Goal: Task Accomplishment & Management: Manage account settings

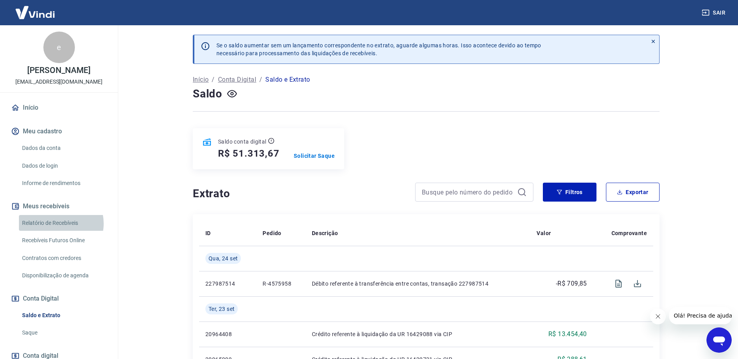
click at [60, 223] on link "Relatório de Recebíveis" at bounding box center [63, 223] width 89 height 16
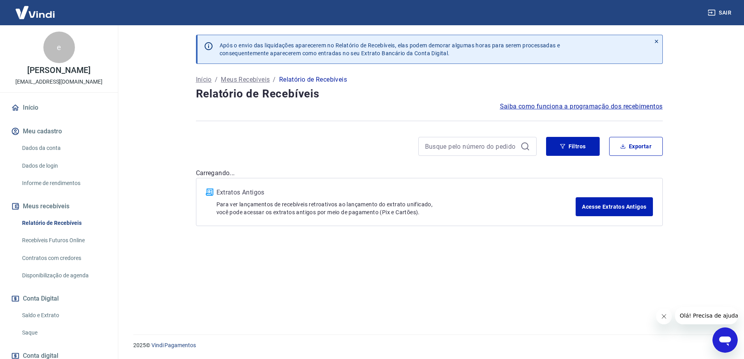
click at [47, 218] on link "Relatório de Recebíveis" at bounding box center [63, 223] width 89 height 16
click at [51, 317] on link "Saldo e Extrato" at bounding box center [63, 315] width 89 height 16
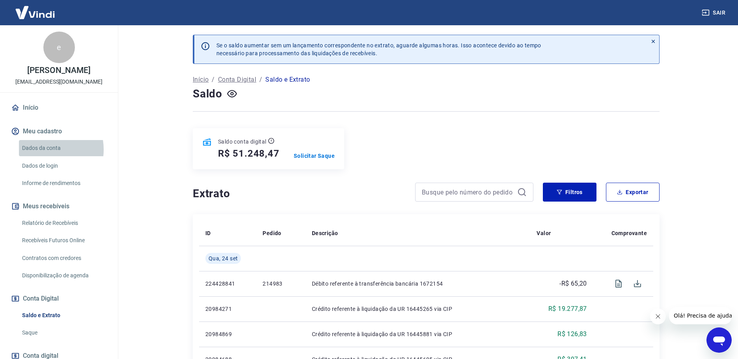
click at [43, 149] on link "Dados da conta" at bounding box center [63, 148] width 89 height 16
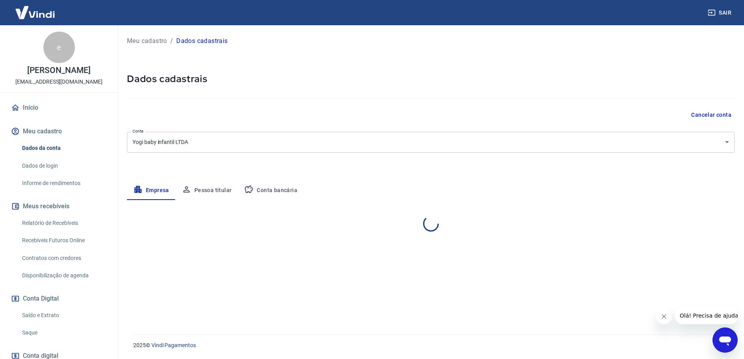
select select "PR"
select select "business"
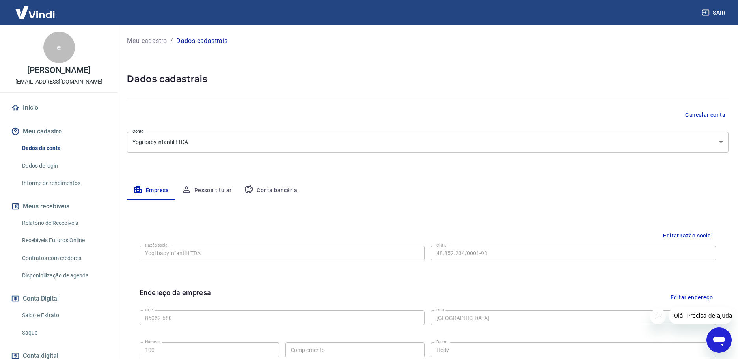
click at [39, 221] on link "Relatório de Recebíveis" at bounding box center [63, 223] width 89 height 16
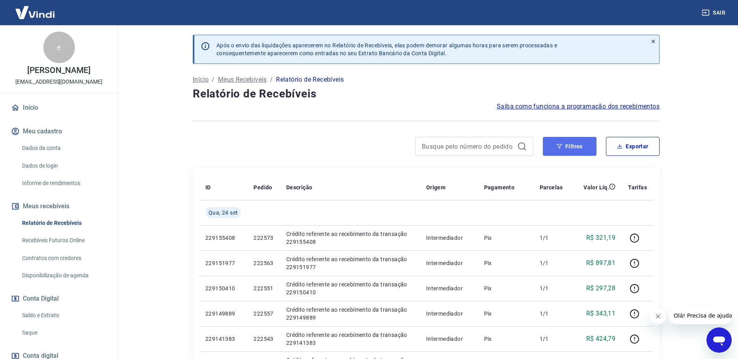
click at [582, 150] on button "Filtros" at bounding box center [570, 146] width 54 height 19
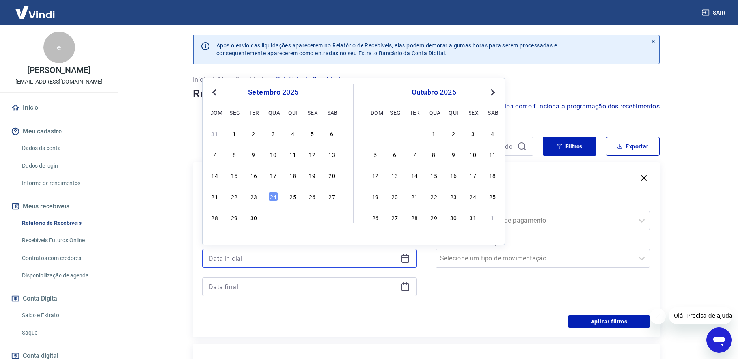
click at [301, 257] on input at bounding box center [303, 258] width 188 height 12
click at [255, 197] on div "23" at bounding box center [253, 196] width 9 height 9
type input "[DATE]"
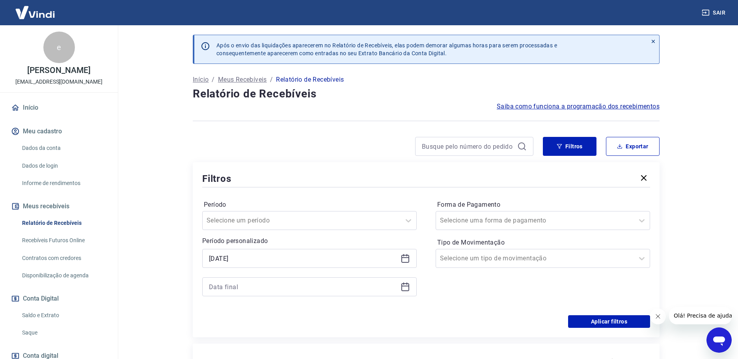
click at [405, 287] on icon at bounding box center [404, 286] width 9 height 9
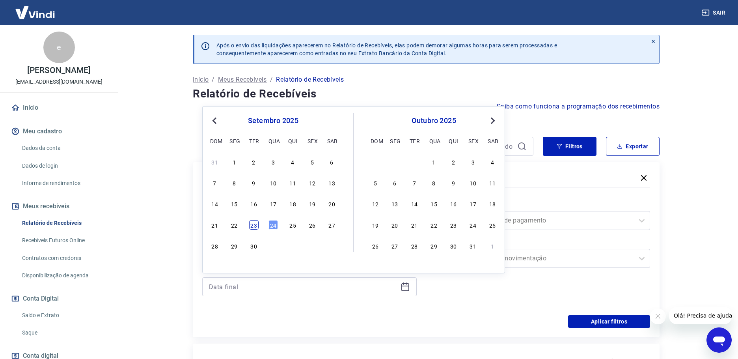
click at [256, 224] on div "23" at bounding box center [253, 224] width 9 height 9
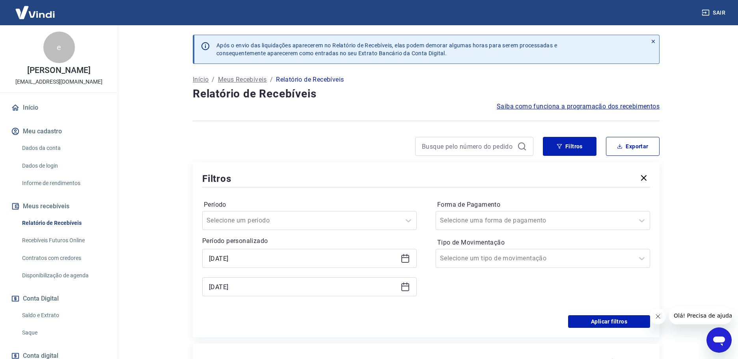
type input "[DATE]"
click at [501, 222] on input "Forma de Pagamento" at bounding box center [480, 220] width 80 height 9
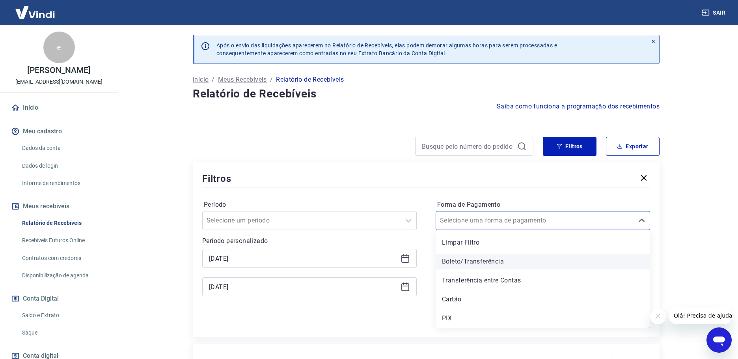
click at [475, 255] on div "Boleto/Transferência" at bounding box center [542, 261] width 214 height 16
click at [473, 261] on input "Tipo de Movimentação" at bounding box center [480, 257] width 80 height 9
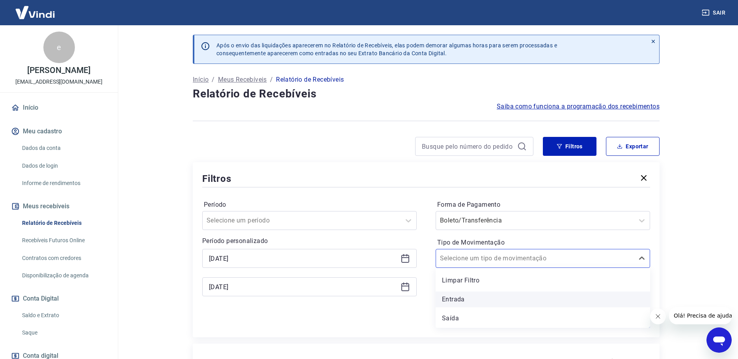
click at [457, 296] on div "Entrada" at bounding box center [542, 299] width 214 height 16
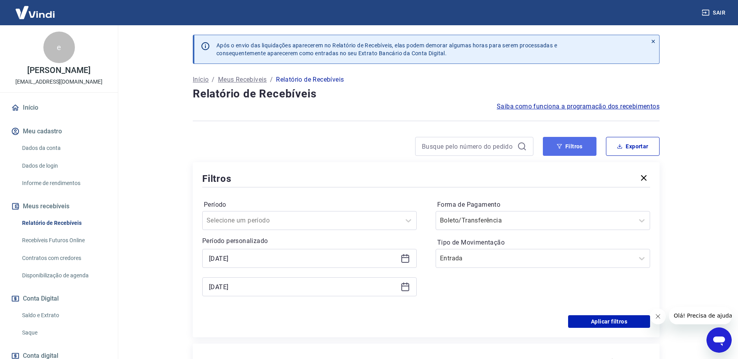
click at [581, 148] on button "Filtros" at bounding box center [570, 146] width 54 height 19
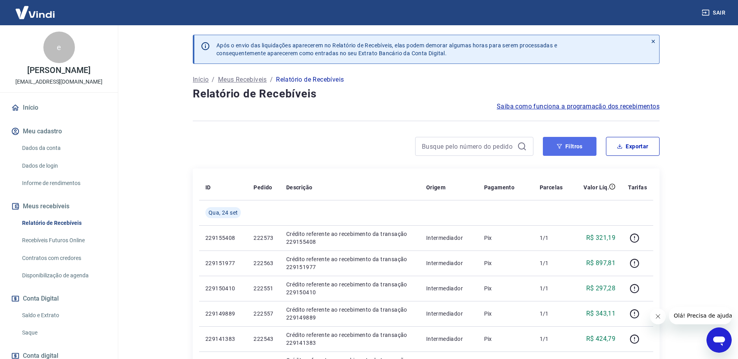
click at [577, 144] on button "Filtros" at bounding box center [570, 146] width 54 height 19
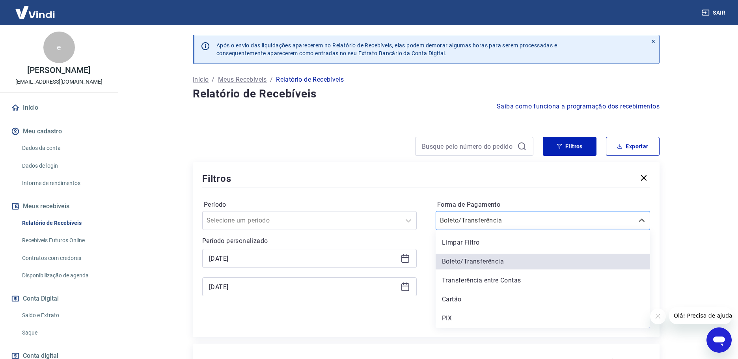
click at [565, 216] on div at bounding box center [535, 220] width 190 height 11
click at [458, 260] on div "Boleto/Transferência" at bounding box center [542, 261] width 214 height 16
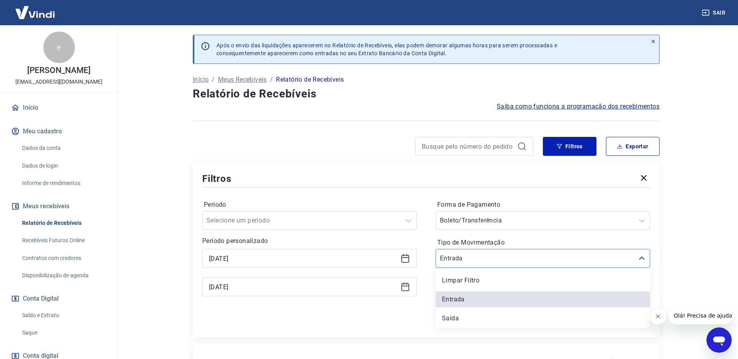
click at [458, 260] on input "Tipo de Movimentação" at bounding box center [480, 257] width 80 height 9
click at [450, 300] on div "Entrada" at bounding box center [542, 299] width 214 height 16
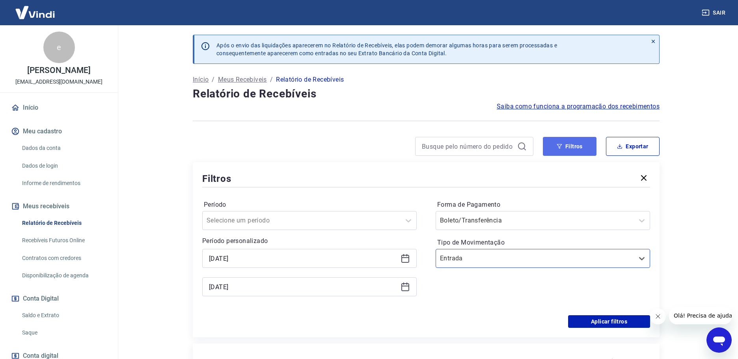
click at [574, 151] on button "Filtros" at bounding box center [570, 146] width 54 height 19
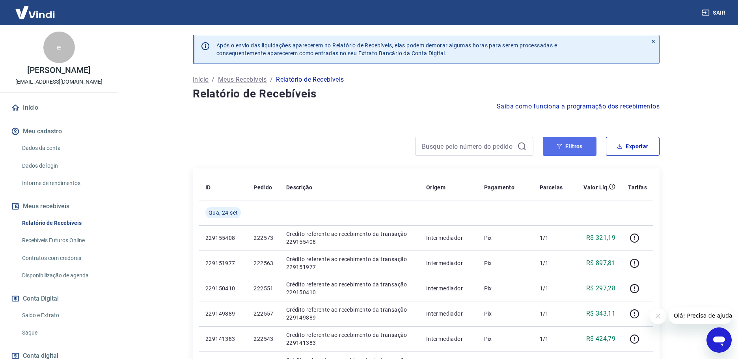
click at [583, 139] on button "Filtros" at bounding box center [570, 146] width 54 height 19
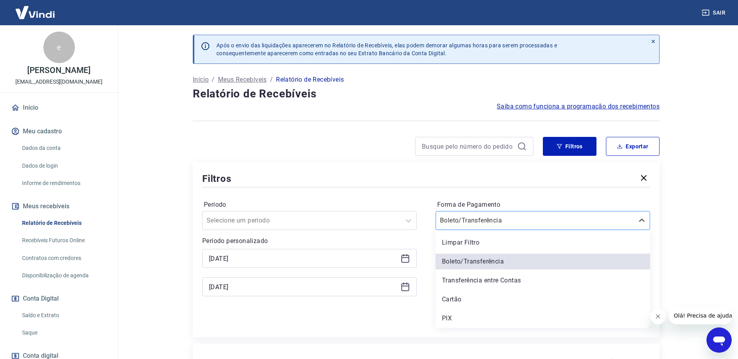
click at [522, 221] on div at bounding box center [535, 220] width 190 height 11
click at [490, 240] on div "Limpar Filtro" at bounding box center [542, 242] width 214 height 16
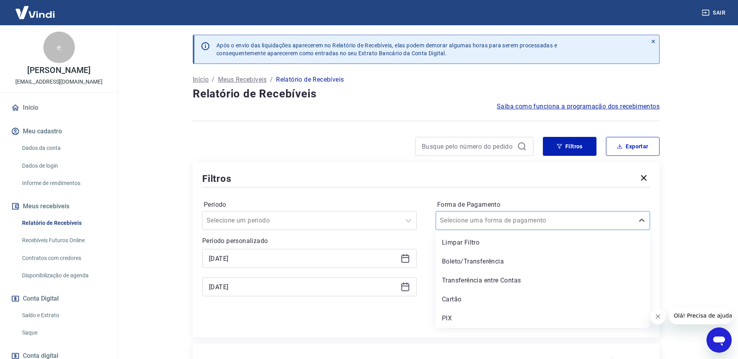
click at [484, 221] on input "Forma de Pagamento" at bounding box center [480, 220] width 80 height 9
click at [454, 318] on div "PIX" at bounding box center [542, 318] width 214 height 16
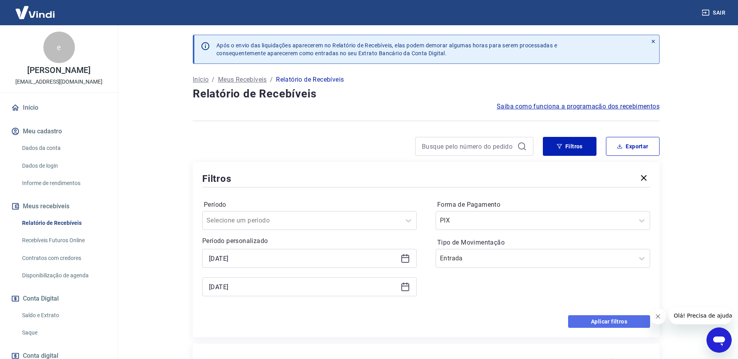
click at [629, 325] on button "Aplicar filtros" at bounding box center [609, 321] width 82 height 13
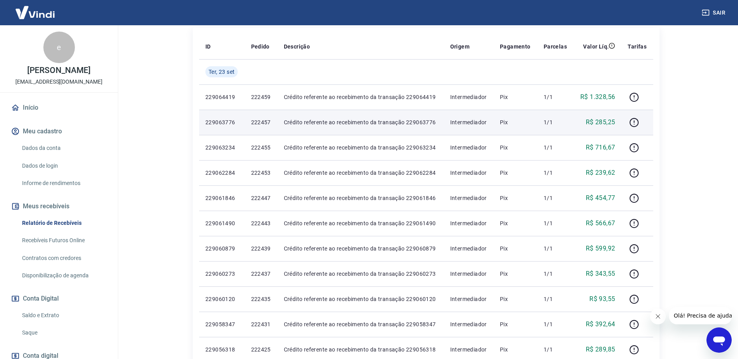
scroll to position [39, 0]
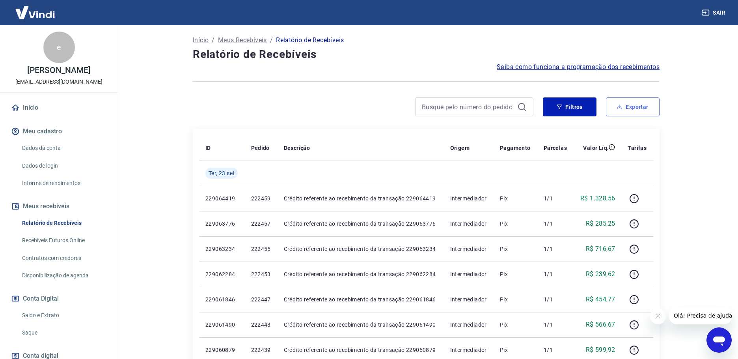
click at [639, 100] on button "Exportar" at bounding box center [633, 106] width 54 height 19
type input "[DATE]"
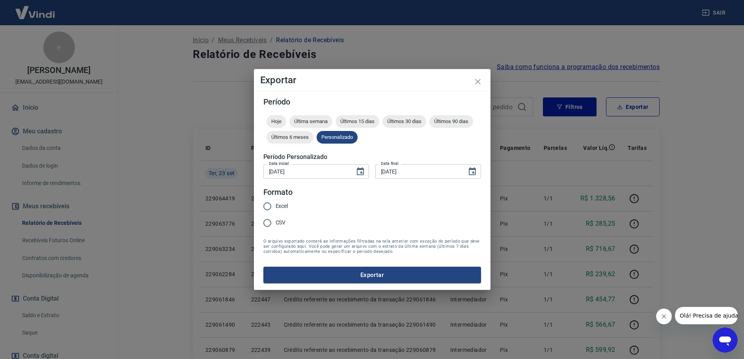
click at [275, 206] on span "Excel" at bounding box center [281, 206] width 13 height 8
click at [275, 206] on input "Excel" at bounding box center [267, 206] width 17 height 17
radio input "true"
click at [377, 276] on button "Exportar" at bounding box center [372, 274] width 218 height 17
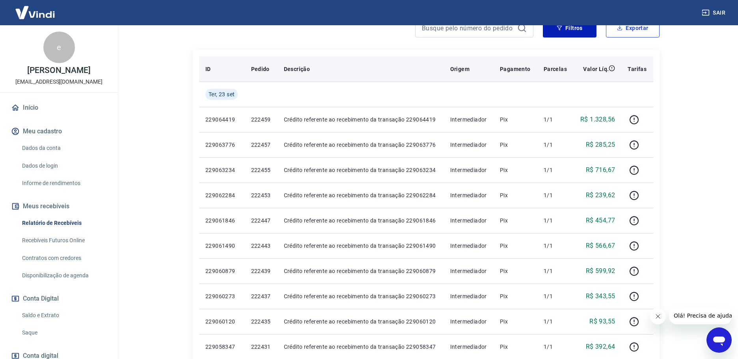
scroll to position [0, 0]
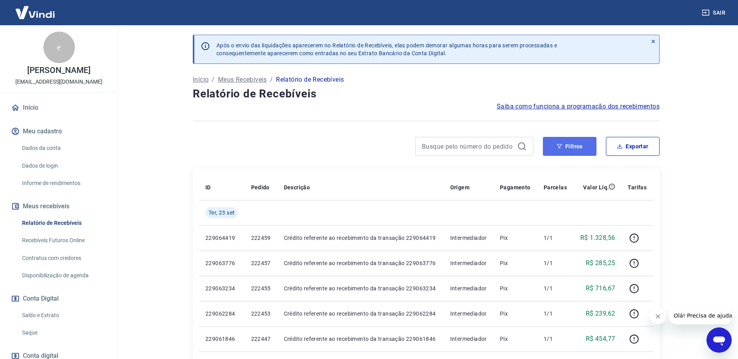
click at [582, 146] on button "Filtros" at bounding box center [570, 146] width 54 height 19
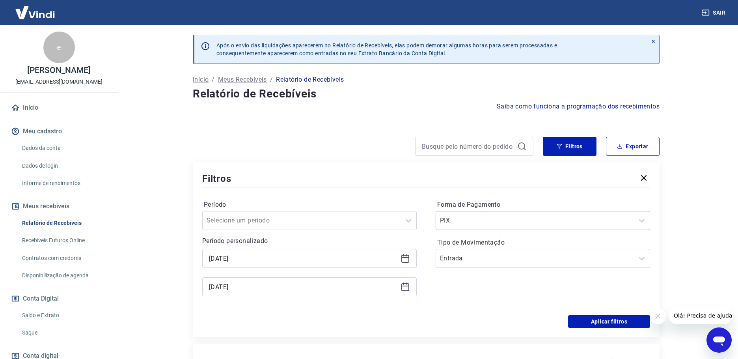
click at [466, 219] on input "Forma de Pagamento" at bounding box center [480, 220] width 80 height 9
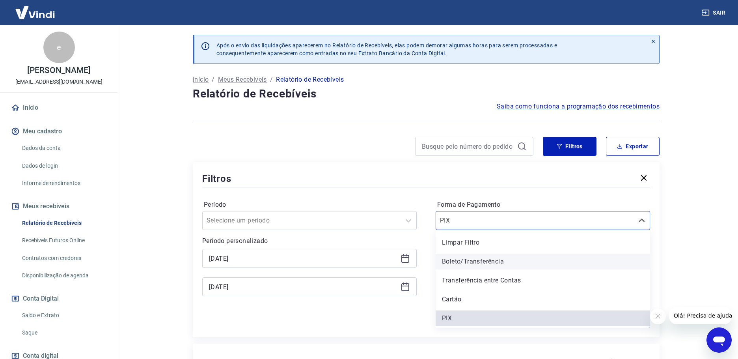
click at [458, 260] on div "Boleto/Transferência" at bounding box center [542, 261] width 214 height 16
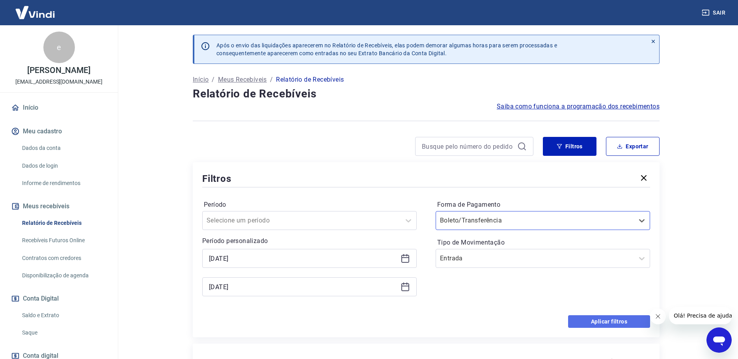
click at [614, 321] on button "Aplicar filtros" at bounding box center [609, 321] width 82 height 13
